Goal: Book appointment/travel/reservation

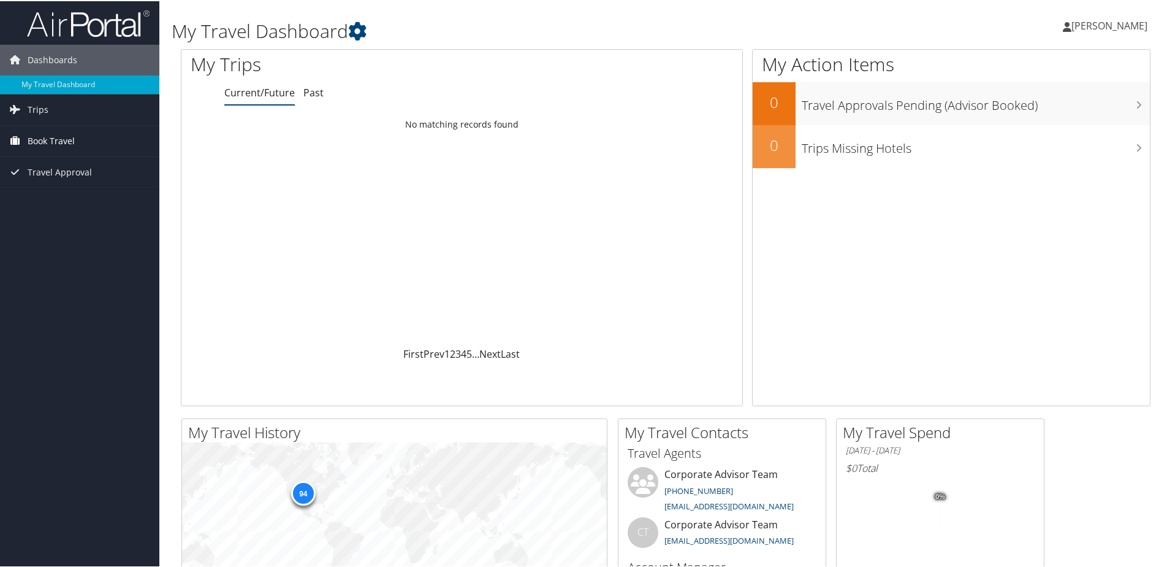
click at [54, 134] on span "Book Travel" at bounding box center [51, 139] width 47 height 31
click at [64, 199] on link "Book/Manage Online Trips" at bounding box center [79, 201] width 159 height 18
